Goal: Transaction & Acquisition: Subscribe to service/newsletter

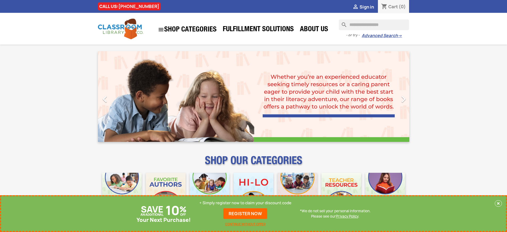
click at [246, 203] on p "+ Simply register now to claim your discount code" at bounding box center [246, 202] width 92 height 5
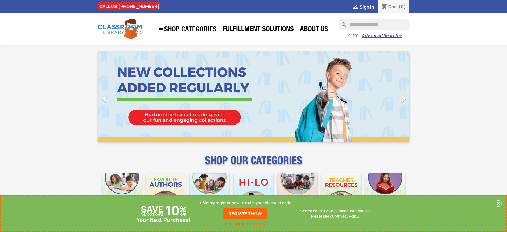
click at [246, 203] on p "+ Simply register now to claim your discount code" at bounding box center [246, 202] width 92 height 5
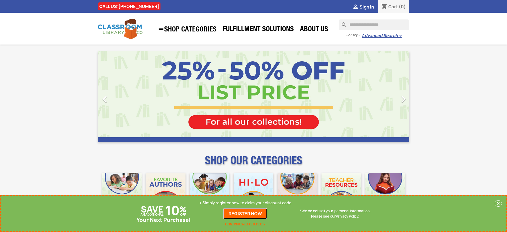
click at [246, 213] on link "REGISTER NOW" at bounding box center [245, 213] width 44 height 11
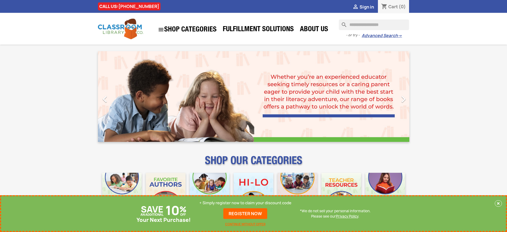
click at [246, 203] on p "+ Simply register now to claim your discount code" at bounding box center [246, 202] width 92 height 5
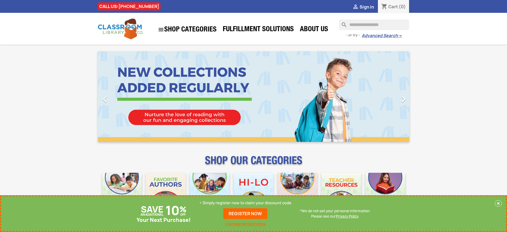
click at [246, 203] on p "+ Simply register now to claim your discount code" at bounding box center [246, 202] width 92 height 5
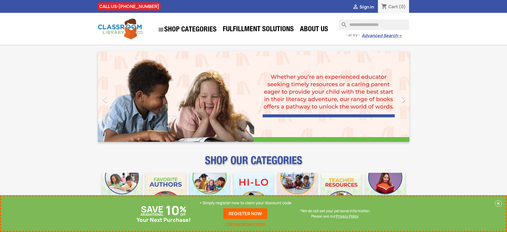
click at [246, 203] on p "+ Simply register now to claim your discount code" at bounding box center [246, 202] width 92 height 5
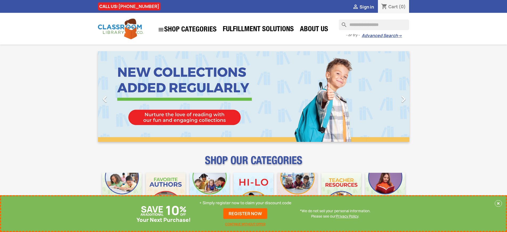
click at [246, 203] on p "+ Simply register now to claim your discount code" at bounding box center [246, 202] width 92 height 5
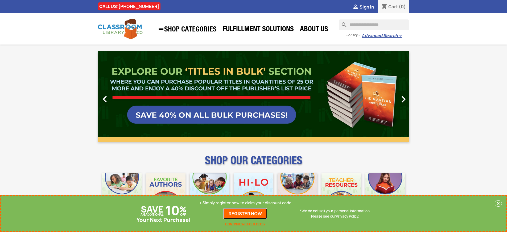
click at [246, 213] on link "REGISTER NOW" at bounding box center [245, 213] width 44 height 11
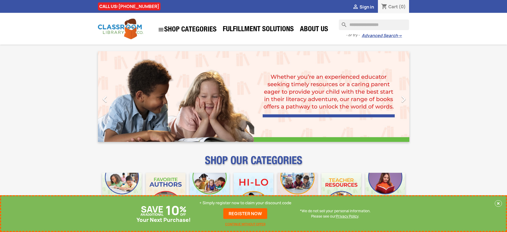
click at [246, 203] on p "+ Simply register now to claim your discount code" at bounding box center [246, 202] width 92 height 5
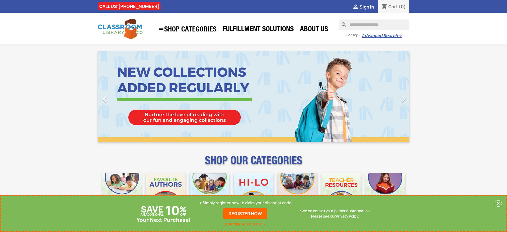
click at [246, 203] on p "+ Simply register now to claim your discount code" at bounding box center [246, 202] width 92 height 5
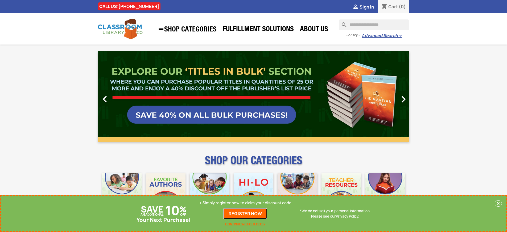
click at [246, 213] on link "REGISTER NOW" at bounding box center [245, 213] width 44 height 11
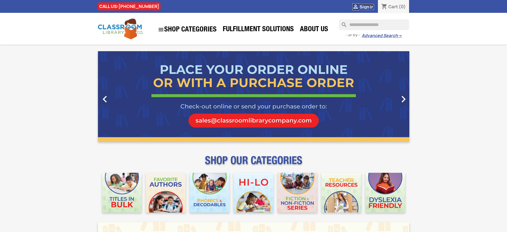
click at [367, 7] on span "Sign in" at bounding box center [367, 7] width 14 height 6
